Goal: Information Seeking & Learning: Learn about a topic

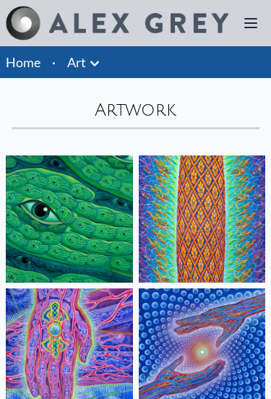
click at [236, 35] on div at bounding box center [250, 23] width 29 height 29
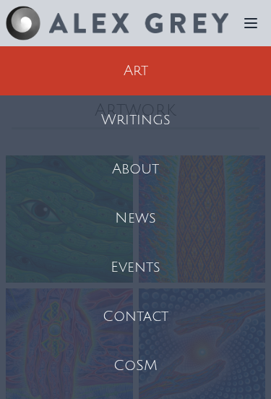
click at [149, 316] on div "Contact" at bounding box center [135, 316] width 271 height 49
click at [175, 122] on div "Writings" at bounding box center [135, 119] width 271 height 49
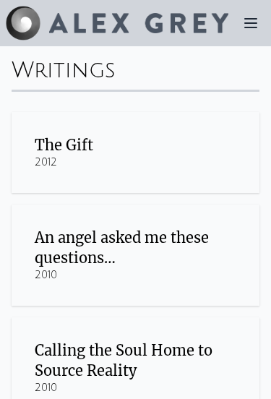
click at [120, 149] on div "The Gift" at bounding box center [135, 145] width 201 height 20
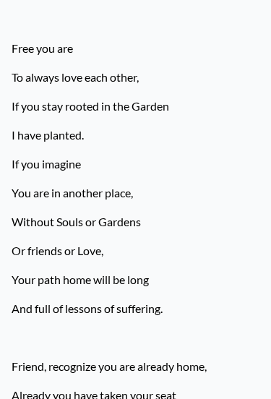
scroll to position [2634, 0]
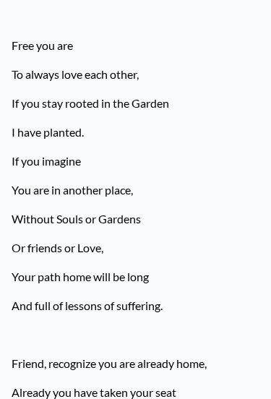
click at [208, 118] on p "I have planted." at bounding box center [136, 132] width 248 height 29
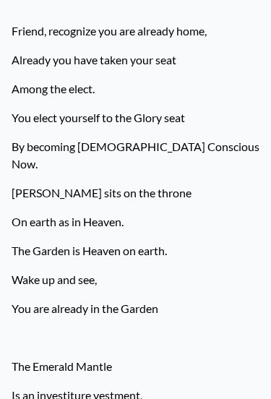
scroll to position [2967, 0]
click at [194, 132] on p "By becoming God Conscious Now." at bounding box center [136, 155] width 248 height 46
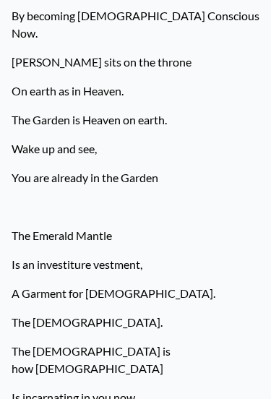
scroll to position [3103, 0]
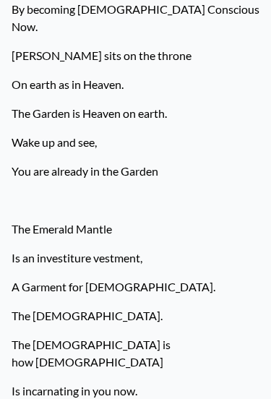
click at [196, 157] on p "You are already in the Garden" at bounding box center [136, 171] width 248 height 29
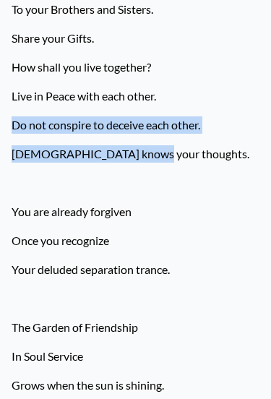
scroll to position [4121, 0]
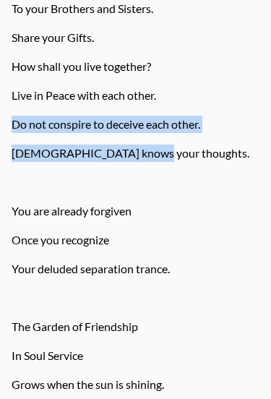
click at [194, 168] on p at bounding box center [136, 182] width 248 height 29
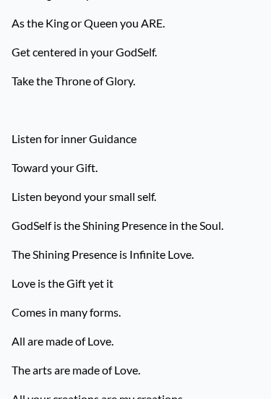
scroll to position [5007, 0]
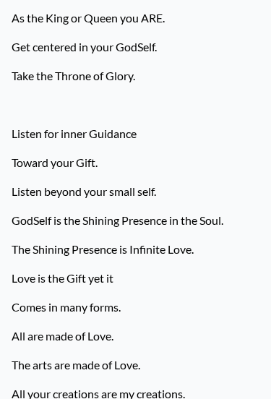
click at [210, 149] on p "Toward your Gift." at bounding box center [136, 163] width 248 height 29
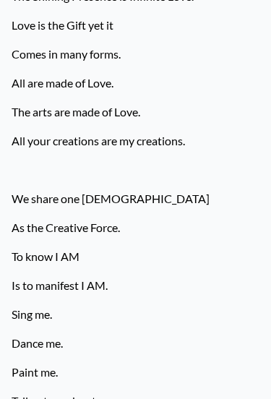
scroll to position [5260, 0]
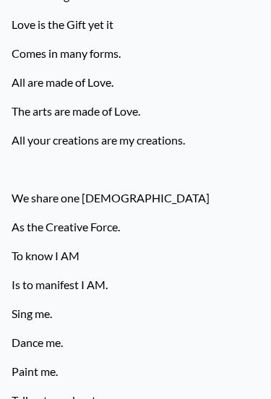
click at [183, 155] on p at bounding box center [136, 169] width 248 height 29
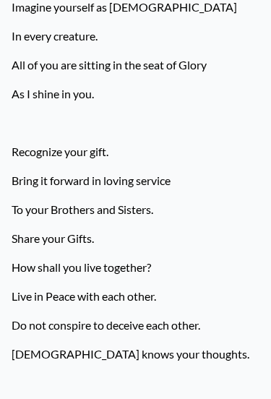
scroll to position [3851, 0]
